Goal: Task Accomplishment & Management: Manage account settings

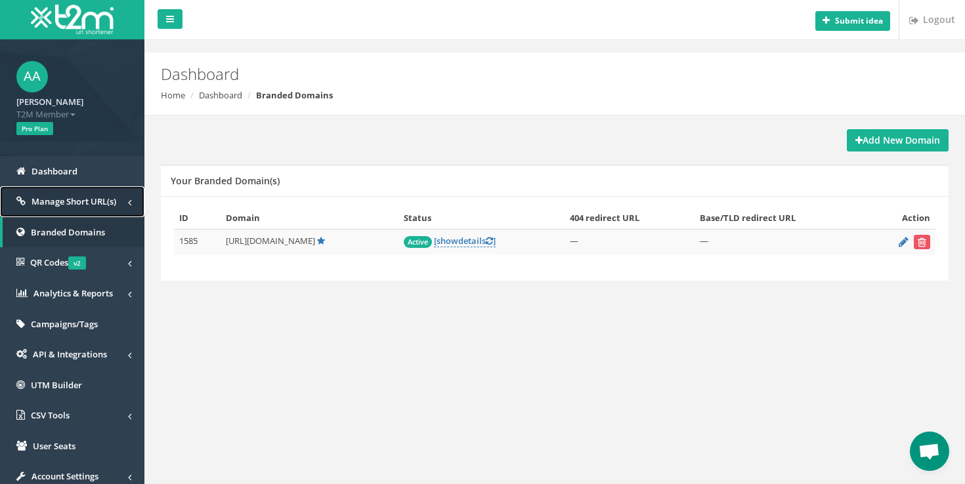
click at [98, 209] on link "Manage Short URL(s)" at bounding box center [72, 201] width 144 height 31
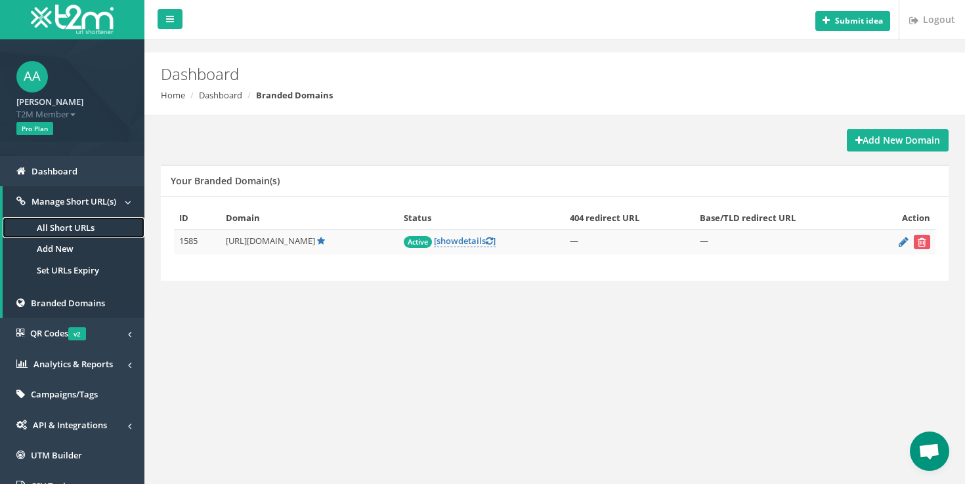
click at [75, 228] on link "All Short URLs" at bounding box center [74, 228] width 142 height 22
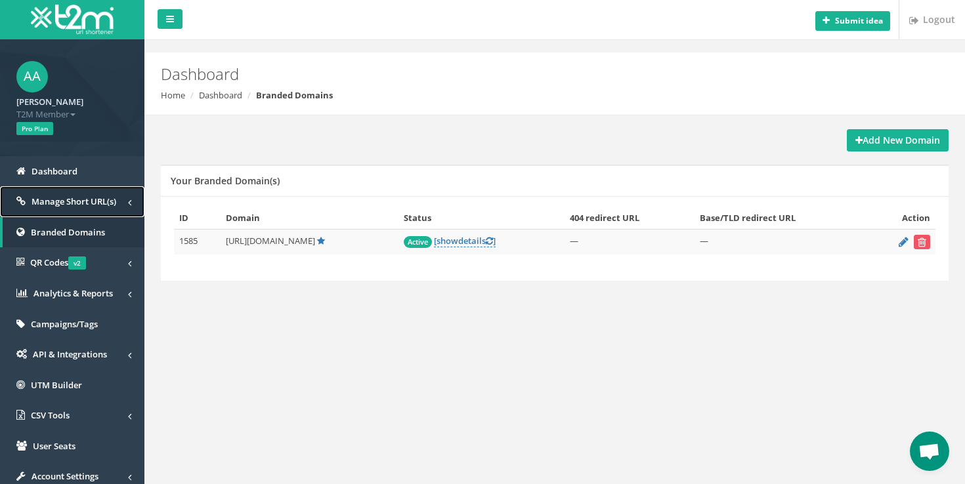
click at [81, 197] on span "Manage Short URL(s)" at bounding box center [74, 202] width 85 height 12
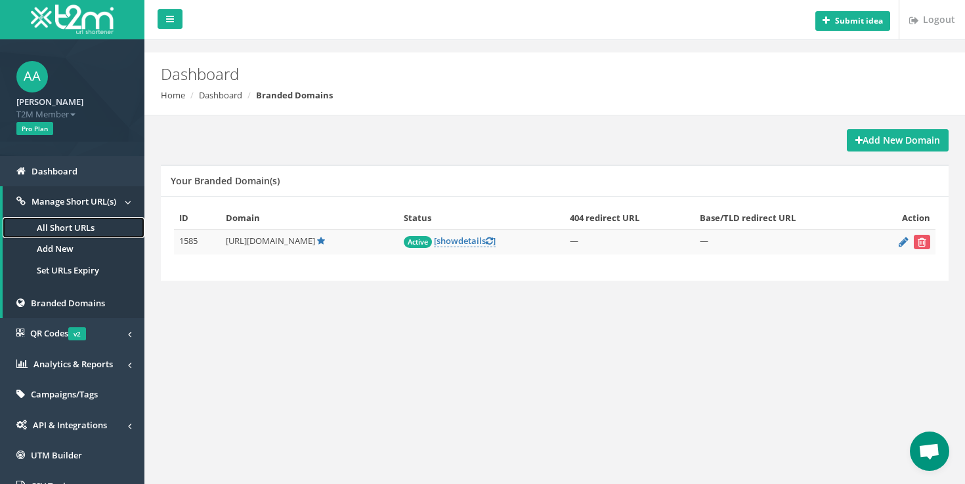
click at [83, 226] on link "All Short URLs" at bounding box center [74, 228] width 142 height 22
